Goal: Task Accomplishment & Management: Manage account settings

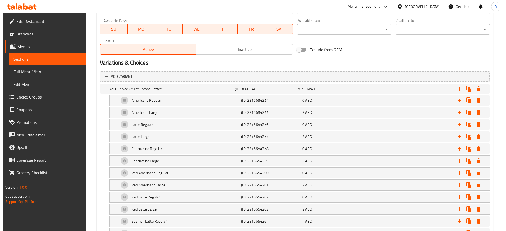
scroll to position [244, 0]
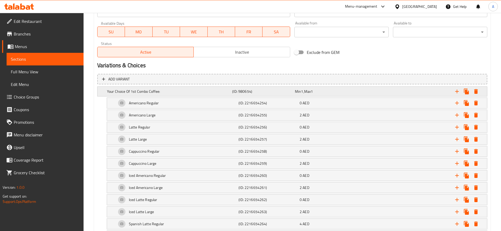
click at [477, 91] on icon "Expand" at bounding box center [476, 91] width 4 height 5
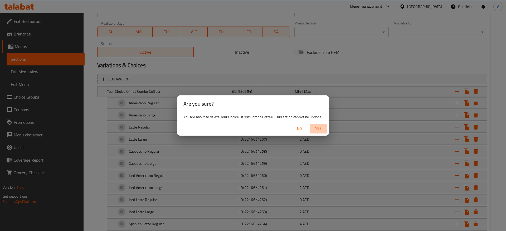
click at [317, 127] on span "Yes" at bounding box center [318, 129] width 13 height 7
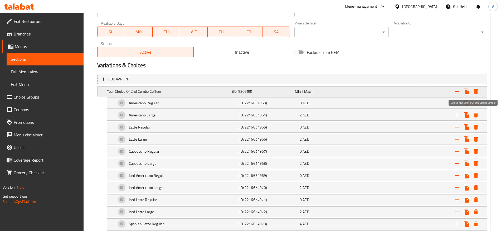
click at [474, 92] on icon "Expand" at bounding box center [476, 91] width 4 height 5
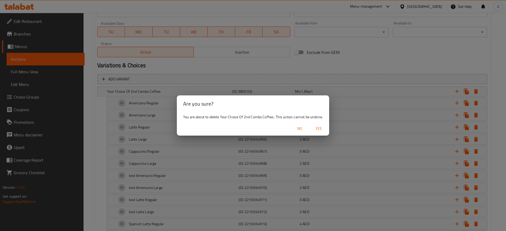
click at [321, 129] on span "Yes" at bounding box center [318, 129] width 13 height 7
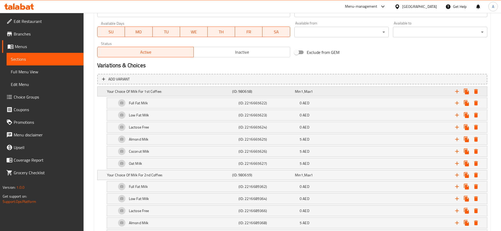
click at [475, 90] on icon "Expand" at bounding box center [476, 91] width 4 height 5
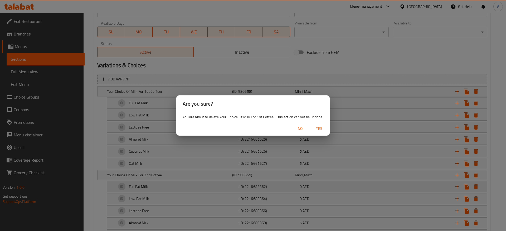
click at [316, 131] on span "Yes" at bounding box center [319, 129] width 13 height 7
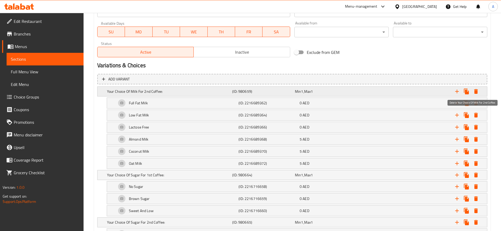
click at [473, 91] on icon "Expand" at bounding box center [475, 91] width 6 height 6
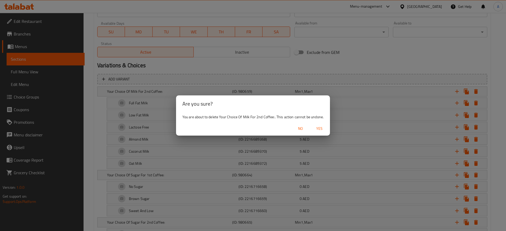
click at [322, 128] on span "Yes" at bounding box center [319, 129] width 13 height 7
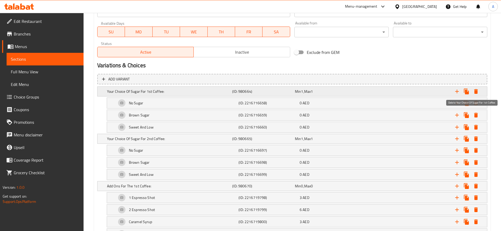
click at [472, 92] on icon "Expand" at bounding box center [475, 91] width 6 height 6
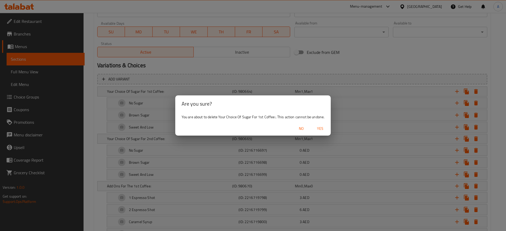
click at [327, 129] on button "Yes" at bounding box center [320, 129] width 17 height 10
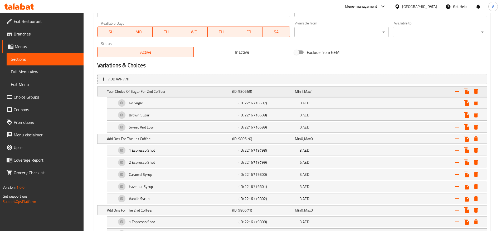
click at [477, 93] on icon "Expand" at bounding box center [475, 91] width 6 height 6
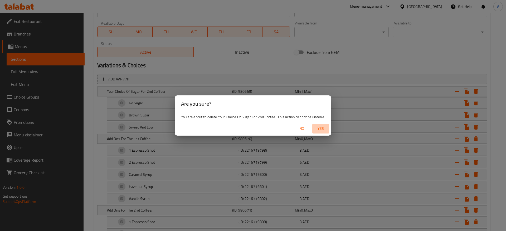
click at [318, 127] on span "Yes" at bounding box center [320, 129] width 13 height 7
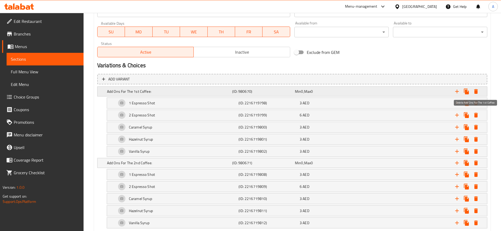
click at [474, 91] on icon "Expand" at bounding box center [476, 91] width 4 height 5
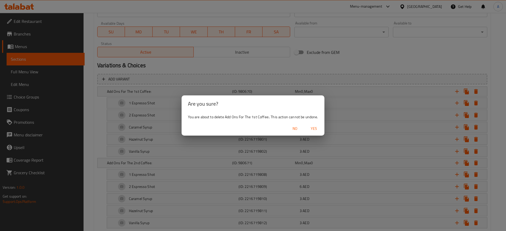
click at [311, 123] on div "No Yes" at bounding box center [252, 129] width 142 height 14
click at [311, 126] on span "Yes" at bounding box center [313, 129] width 13 height 7
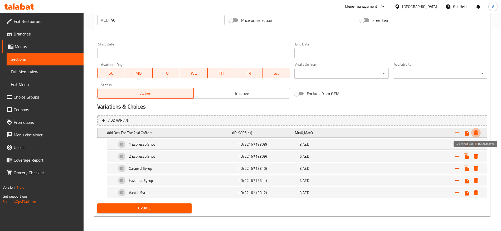
click at [473, 133] on icon "Expand" at bounding box center [475, 133] width 6 height 6
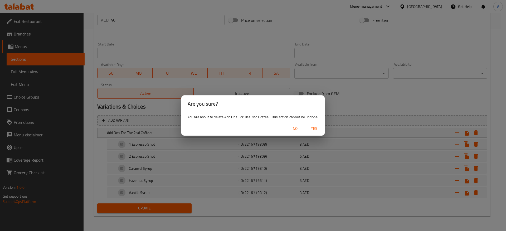
click at [314, 131] on span "Yes" at bounding box center [314, 129] width 13 height 7
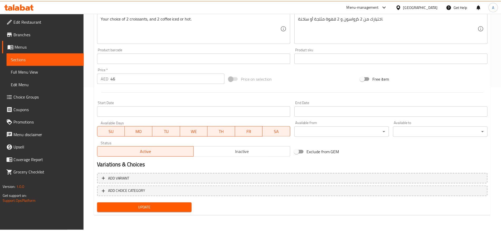
scroll to position [144, 0]
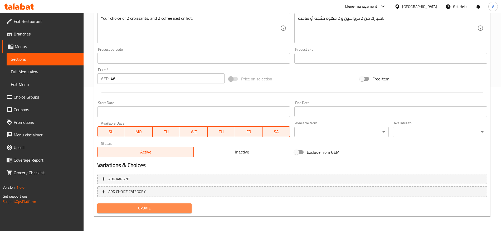
click at [126, 213] on button "Update" at bounding box center [144, 209] width 94 height 10
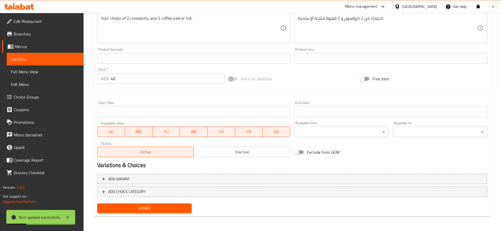
click at [150, 209] on span "Update" at bounding box center [144, 208] width 86 height 7
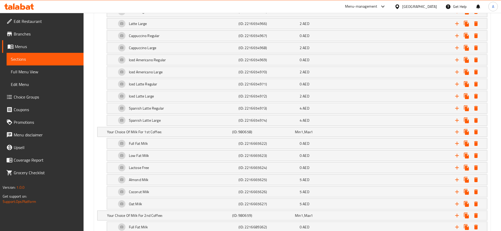
scroll to position [850, 0]
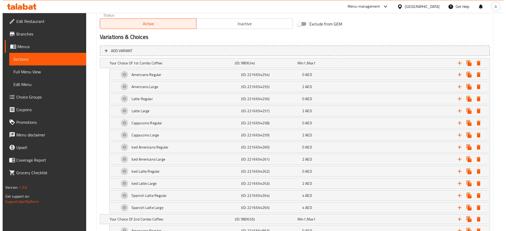
scroll to position [279, 0]
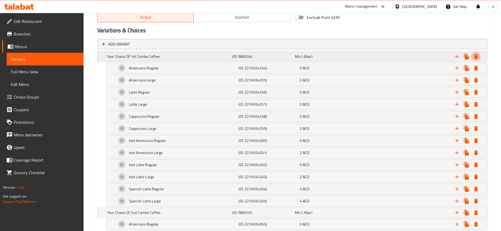
click at [477, 55] on icon "Expand" at bounding box center [476, 56] width 4 height 5
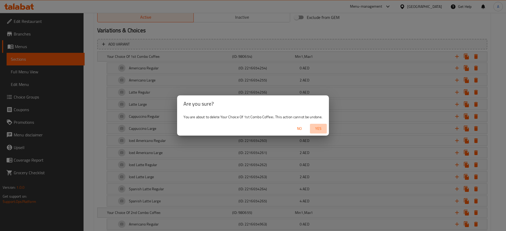
click at [317, 128] on span "Yes" at bounding box center [318, 129] width 13 height 7
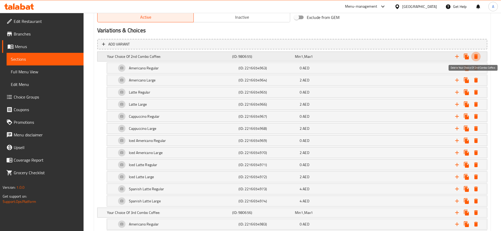
click at [476, 57] on icon "Expand" at bounding box center [476, 56] width 4 height 5
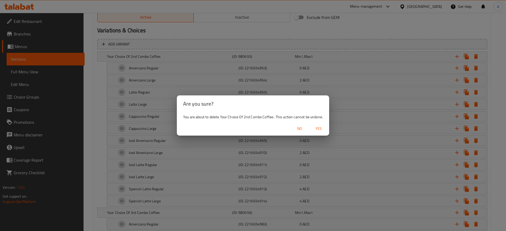
click at [318, 127] on span "Yes" at bounding box center [318, 129] width 13 height 7
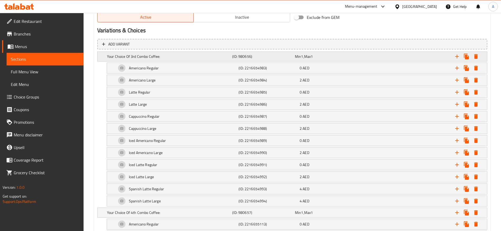
click at [471, 56] on button "Expand" at bounding box center [475, 56] width 9 height 9
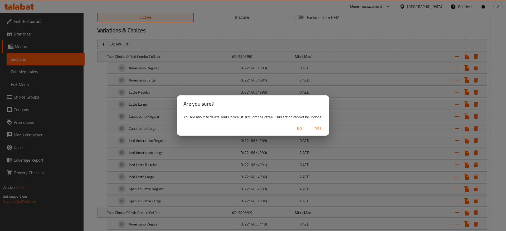
click at [316, 130] on span "Yes" at bounding box center [318, 129] width 13 height 7
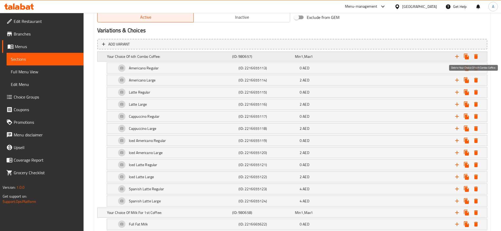
click at [475, 56] on icon "Expand" at bounding box center [476, 56] width 4 height 5
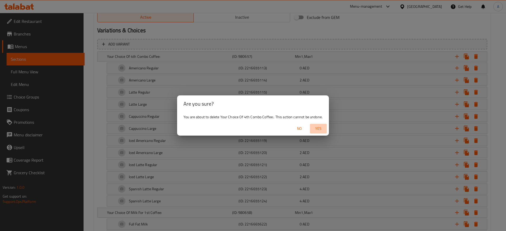
click at [317, 127] on span "Yes" at bounding box center [318, 129] width 13 height 7
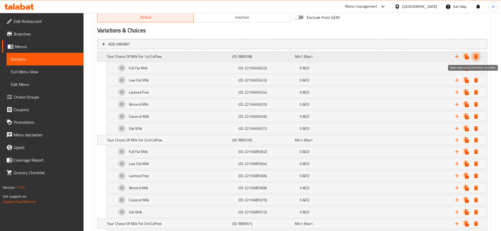
click at [477, 58] on icon "Expand" at bounding box center [476, 56] width 4 height 5
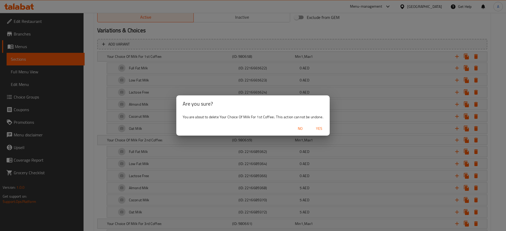
click at [318, 129] on span "Yes" at bounding box center [319, 129] width 13 height 7
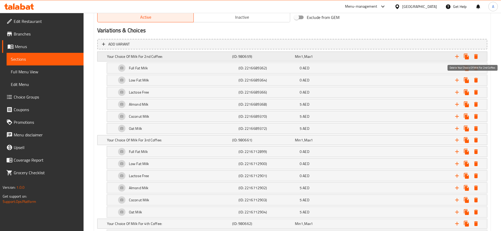
click at [477, 55] on icon "Expand" at bounding box center [475, 56] width 6 height 6
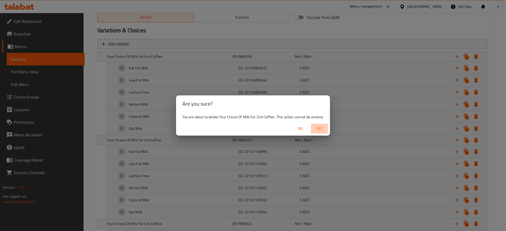
click at [319, 126] on span "Yes" at bounding box center [319, 129] width 13 height 7
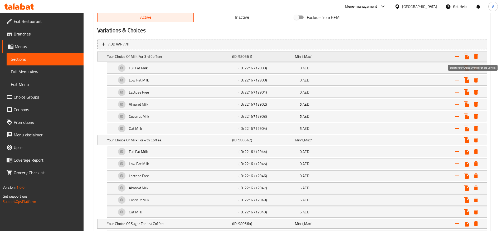
click at [477, 55] on icon "Expand" at bounding box center [476, 56] width 4 height 5
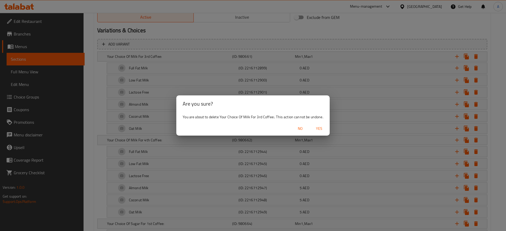
click at [319, 129] on span "Yes" at bounding box center [319, 129] width 13 height 7
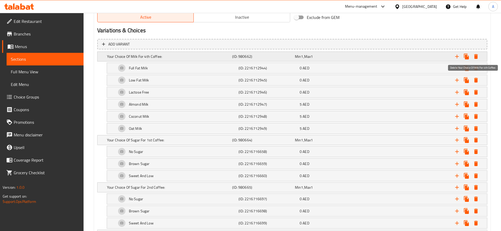
click at [478, 53] on button "Expand" at bounding box center [475, 56] width 9 height 9
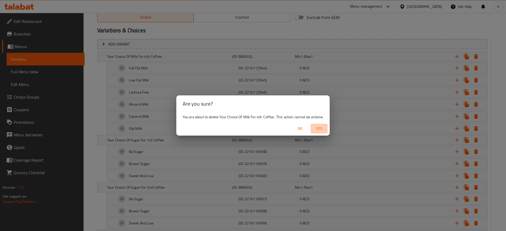
click at [319, 127] on span "Yes" at bounding box center [319, 129] width 13 height 7
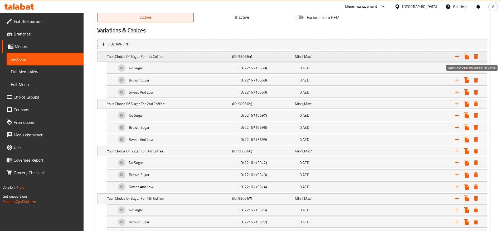
click at [476, 55] on icon "Expand" at bounding box center [476, 56] width 4 height 5
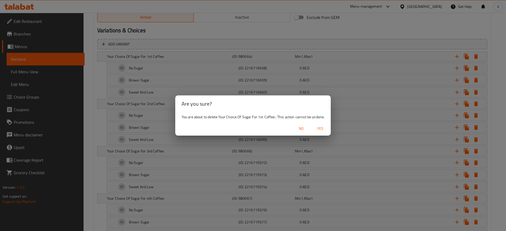
click at [297, 122] on div "No Yes" at bounding box center [253, 129] width 156 height 14
click at [322, 126] on span "Yes" at bounding box center [320, 129] width 13 height 7
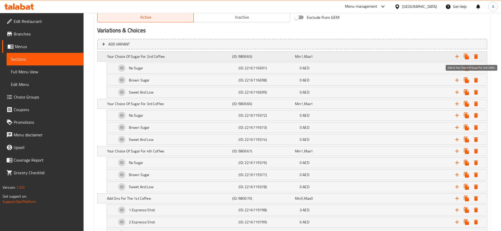
click at [475, 54] on icon "Expand" at bounding box center [475, 56] width 6 height 6
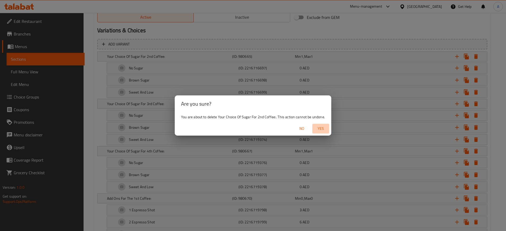
click at [319, 128] on span "Yes" at bounding box center [320, 129] width 13 height 7
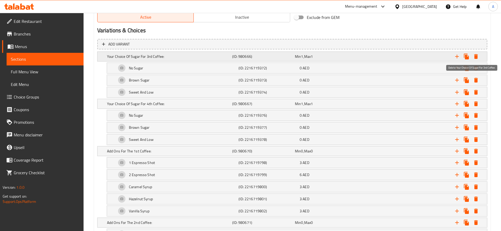
click at [477, 58] on icon "Expand" at bounding box center [476, 56] width 4 height 5
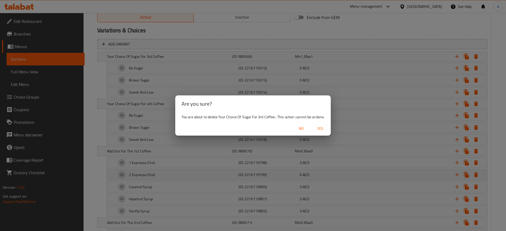
click at [322, 126] on span "Yes" at bounding box center [320, 129] width 13 height 7
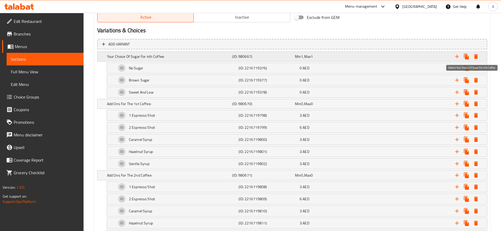
click at [478, 56] on icon "Expand" at bounding box center [475, 56] width 6 height 6
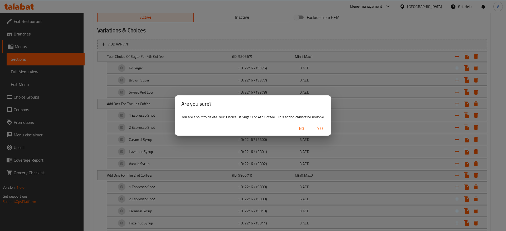
drag, startPoint x: 323, startPoint y: 132, endPoint x: 323, endPoint y: 128, distance: 4.2
click at [323, 131] on button "Yes" at bounding box center [320, 129] width 17 height 10
click at [323, 59] on div "Min 0 , Max 0" at bounding box center [325, 56] width 61 height 5
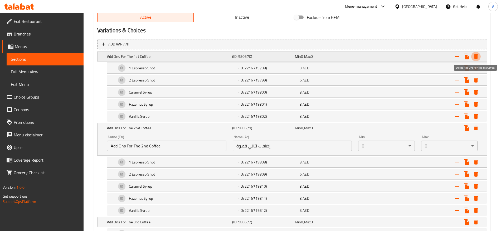
click at [474, 59] on icon "Expand" at bounding box center [475, 56] width 6 height 6
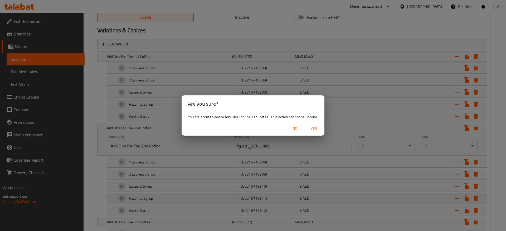
click at [317, 126] on span "Yes" at bounding box center [313, 129] width 13 height 7
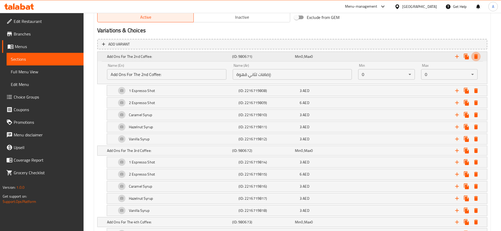
click at [477, 55] on icon "Expand" at bounding box center [475, 56] width 6 height 6
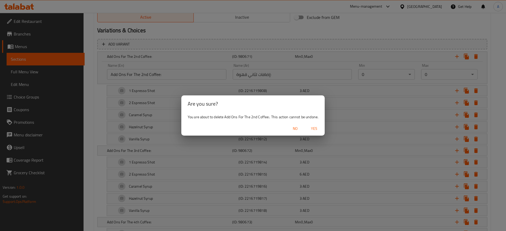
click at [311, 127] on span "Yes" at bounding box center [314, 129] width 13 height 7
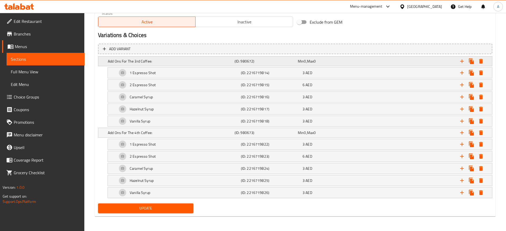
scroll to position [274, 0]
click at [475, 58] on icon "Expand" at bounding box center [475, 61] width 6 height 6
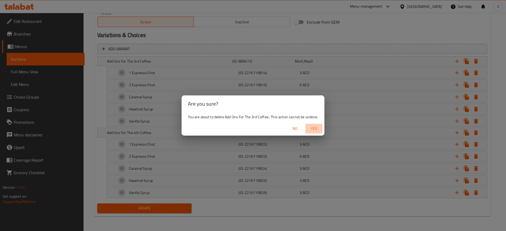
click at [313, 128] on span "Yes" at bounding box center [313, 129] width 13 height 7
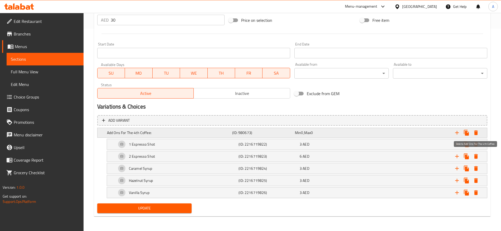
click at [475, 131] on icon "Expand" at bounding box center [475, 133] width 6 height 6
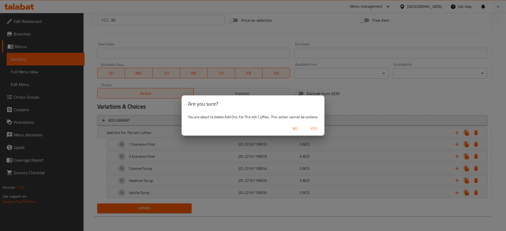
drag, startPoint x: 314, startPoint y: 130, endPoint x: 237, endPoint y: 181, distance: 92.0
click at [314, 130] on span "Yes" at bounding box center [313, 129] width 13 height 7
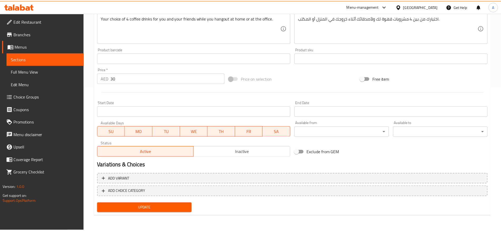
scroll to position [144, 0]
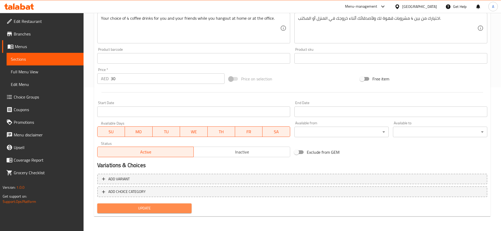
click at [165, 209] on span "Update" at bounding box center [144, 208] width 86 height 7
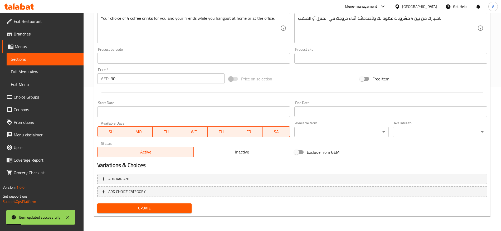
click at [131, 209] on span "Update" at bounding box center [144, 208] width 86 height 7
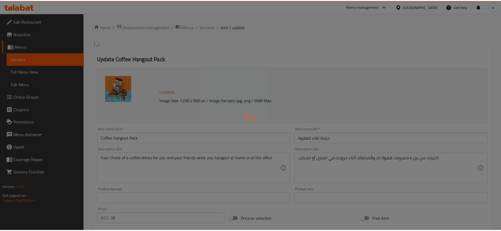
scroll to position [1113, 0]
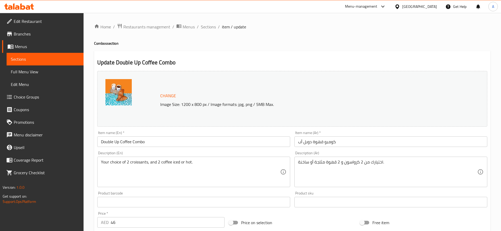
click at [118, 92] on img at bounding box center [118, 92] width 26 height 26
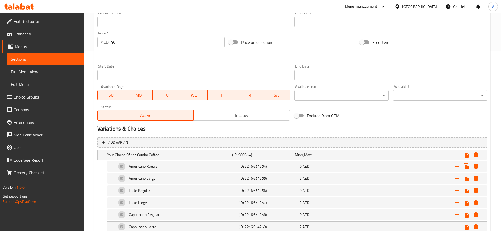
scroll to position [206, 0]
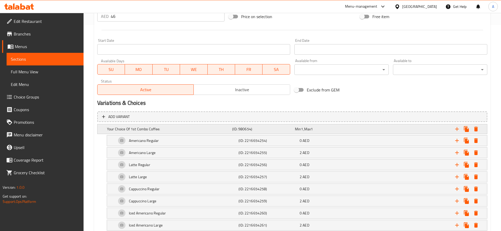
click at [442, 127] on div "Expand" at bounding box center [418, 130] width 125 height 12
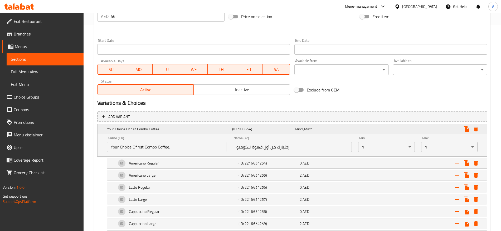
click at [437, 127] on div "Expand" at bounding box center [418, 130] width 125 height 12
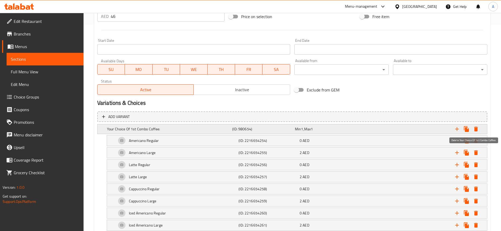
click at [476, 128] on icon "Expand" at bounding box center [476, 129] width 4 height 5
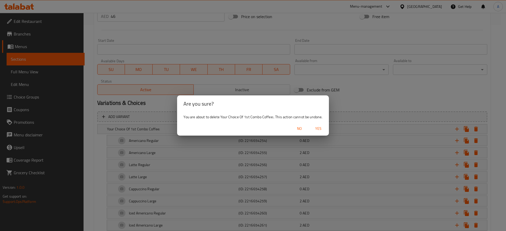
click at [318, 129] on span "Yes" at bounding box center [318, 129] width 13 height 7
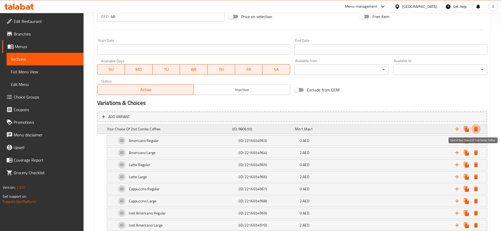
click at [476, 128] on icon "Expand" at bounding box center [476, 129] width 4 height 5
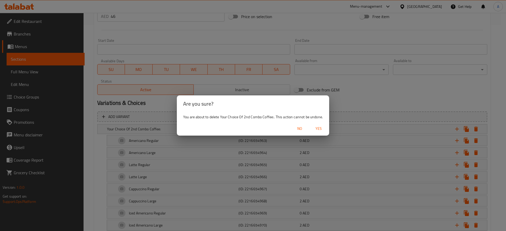
click at [317, 128] on span "Yes" at bounding box center [318, 129] width 13 height 7
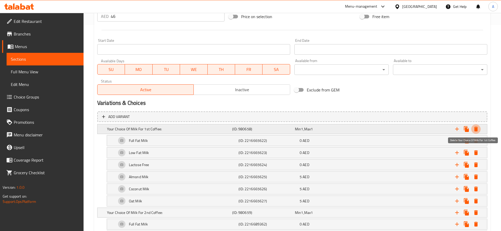
click at [476, 128] on icon "Expand" at bounding box center [475, 129] width 6 height 6
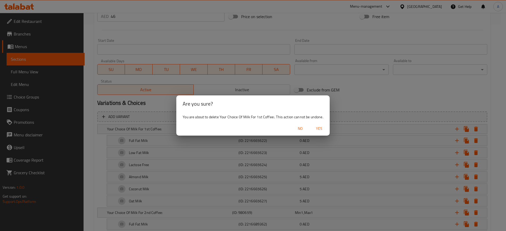
click at [317, 131] on span "Yes" at bounding box center [319, 129] width 13 height 7
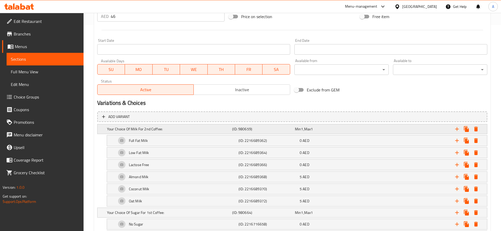
click at [477, 129] on icon "Expand" at bounding box center [476, 129] width 4 height 5
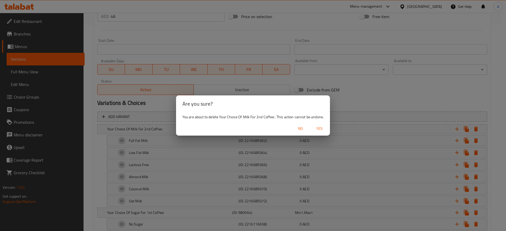
click at [319, 130] on span "Yes" at bounding box center [319, 129] width 13 height 7
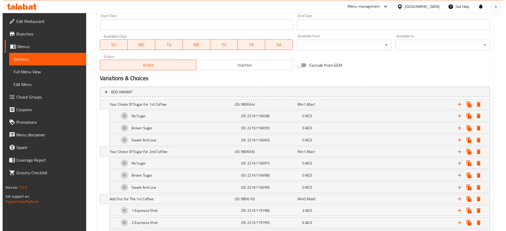
scroll to position [232, 0]
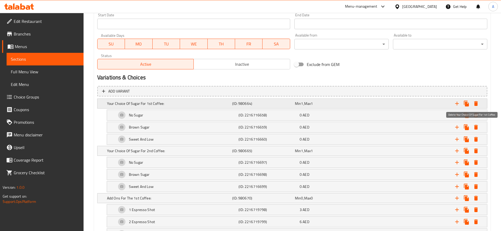
click at [477, 104] on icon "Expand" at bounding box center [476, 103] width 4 height 5
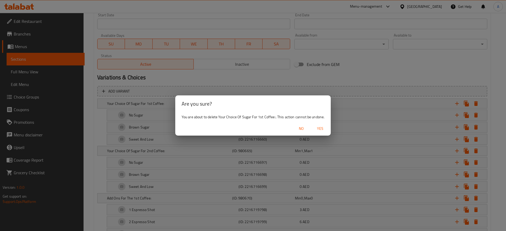
click at [323, 129] on span "Yes" at bounding box center [320, 129] width 13 height 7
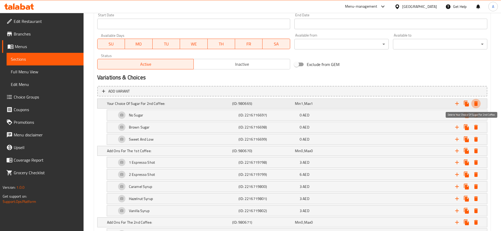
click at [477, 101] on icon "Expand" at bounding box center [475, 104] width 6 height 6
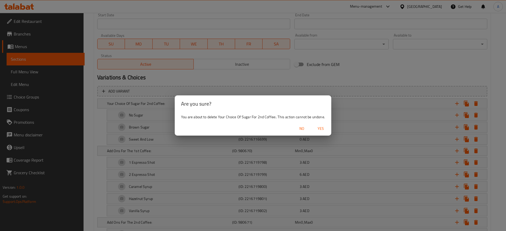
click at [318, 126] on span "Yes" at bounding box center [320, 129] width 13 height 7
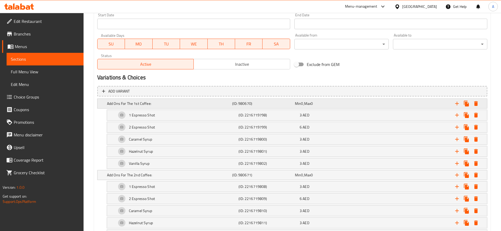
click at [474, 102] on icon "Expand" at bounding box center [476, 103] width 4 height 5
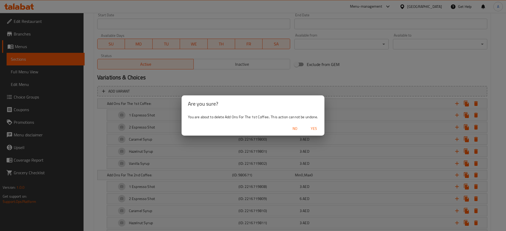
click at [313, 130] on span "Yes" at bounding box center [313, 129] width 13 height 7
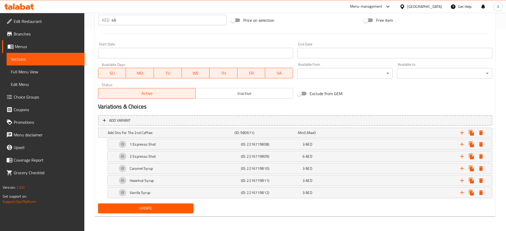
scroll to position [203, 0]
click at [473, 130] on icon "Expand" at bounding box center [475, 133] width 6 height 6
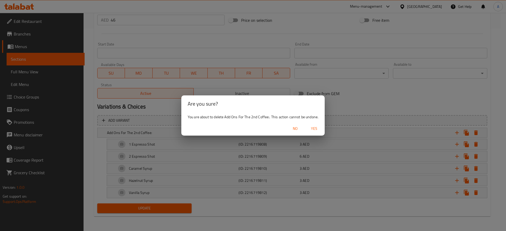
click at [319, 130] on span "Yes" at bounding box center [314, 129] width 13 height 7
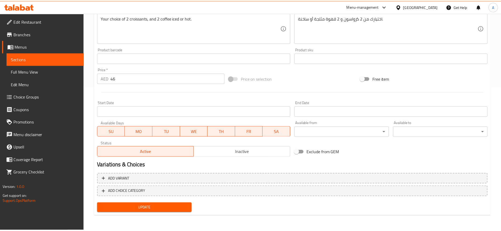
scroll to position [144, 0]
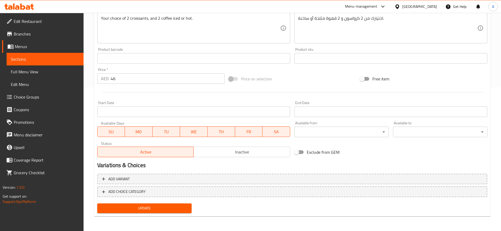
click at [170, 212] on button "Update" at bounding box center [144, 209] width 94 height 10
click at [169, 211] on span "Update" at bounding box center [144, 208] width 86 height 7
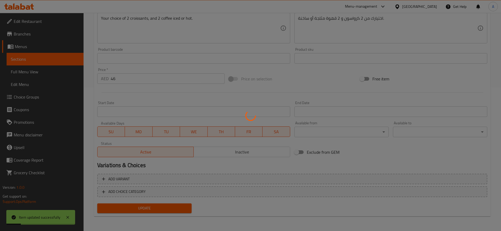
click at [169, 211] on div at bounding box center [250, 115] width 501 height 231
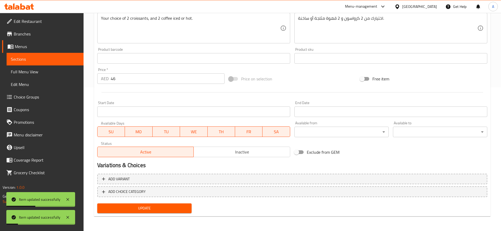
click at [110, 204] on button "Update" at bounding box center [144, 209] width 94 height 10
click at [110, 204] on div at bounding box center [250, 115] width 501 height 231
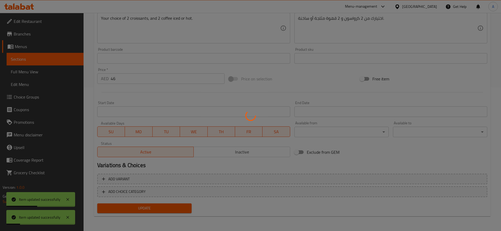
click at [110, 204] on div at bounding box center [250, 115] width 501 height 231
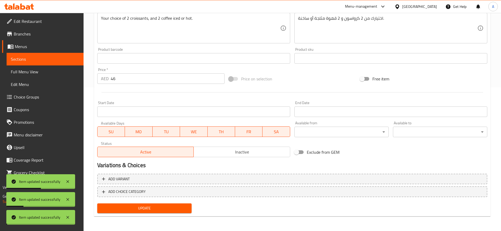
click at [110, 204] on button "Update" at bounding box center [144, 209] width 94 height 10
click at [110, 204] on div at bounding box center [250, 115] width 501 height 231
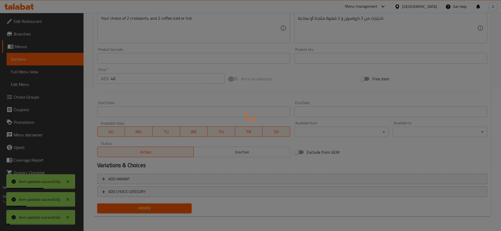
click at [110, 204] on div at bounding box center [250, 115] width 501 height 231
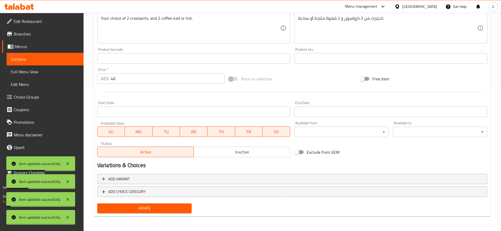
click at [110, 204] on div at bounding box center [250, 115] width 501 height 231
click at [110, 204] on button "Update" at bounding box center [144, 209] width 94 height 10
click at [110, 204] on div at bounding box center [250, 115] width 501 height 231
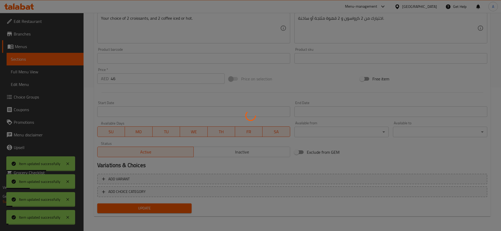
click at [110, 204] on div at bounding box center [250, 115] width 501 height 231
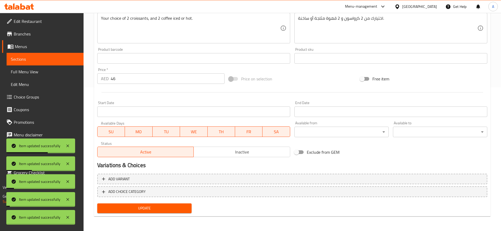
click at [110, 204] on div "Home / Restaurants management / Menus / Sections / item / update Combos section…" at bounding box center [292, 50] width 396 height 342
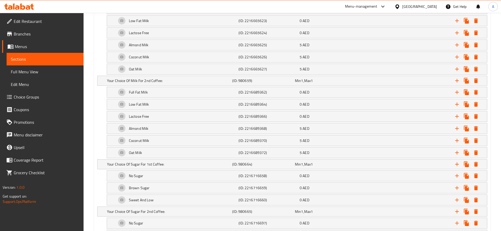
scroll to position [850, 0]
